Goal: Transaction & Acquisition: Purchase product/service

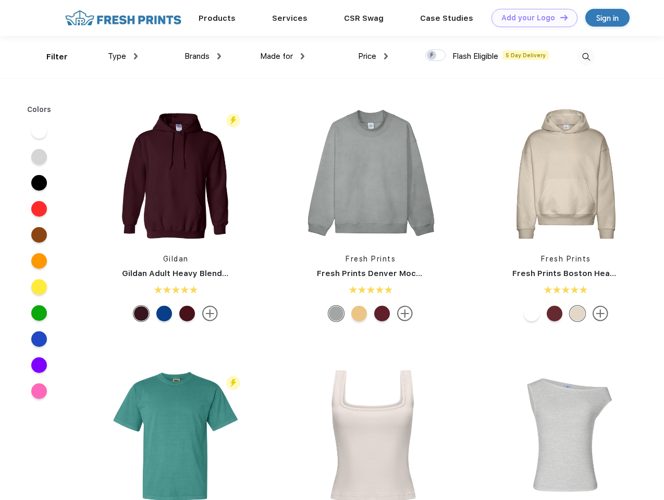
click at [530, 18] on link "Add your Logo Design Tool" at bounding box center [534, 18] width 86 height 18
click at [0, 0] on div "Design Tool" at bounding box center [0, 0] width 0 height 0
click at [559, 17] on link "Add your Logo Design Tool" at bounding box center [534, 18] width 86 height 18
click at [50, 57] on div "Filter" at bounding box center [56, 57] width 21 height 12
click at [123, 56] on span "Type" at bounding box center [117, 56] width 18 height 9
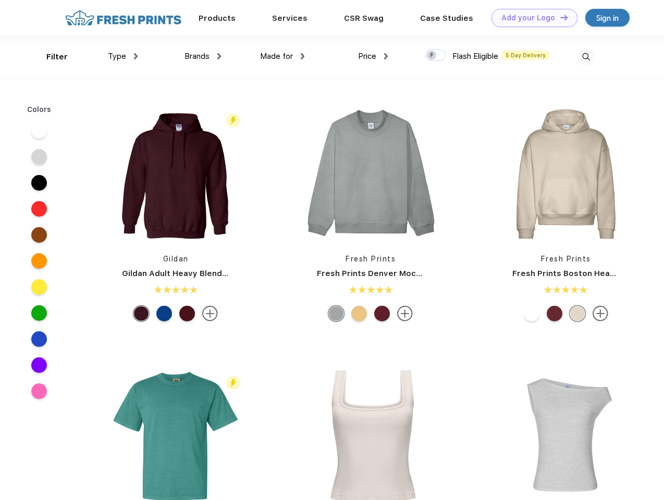
click at [203, 56] on span "Brands" at bounding box center [196, 56] width 25 height 9
click at [282, 56] on span "Made for" at bounding box center [276, 56] width 33 height 9
click at [373, 56] on span "Price" at bounding box center [367, 56] width 18 height 9
click at [436, 56] on div at bounding box center [435, 54] width 20 height 11
click at [432, 56] on input "checkbox" at bounding box center [428, 52] width 7 height 7
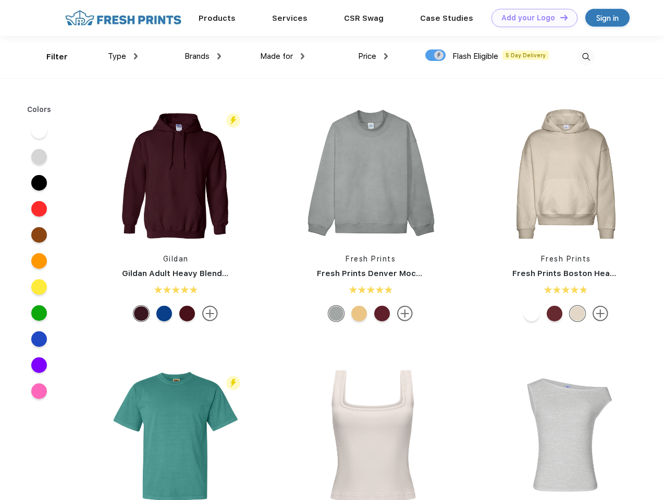
click at [586, 57] on img at bounding box center [585, 56] width 17 height 17
